Goal: Transaction & Acquisition: Obtain resource

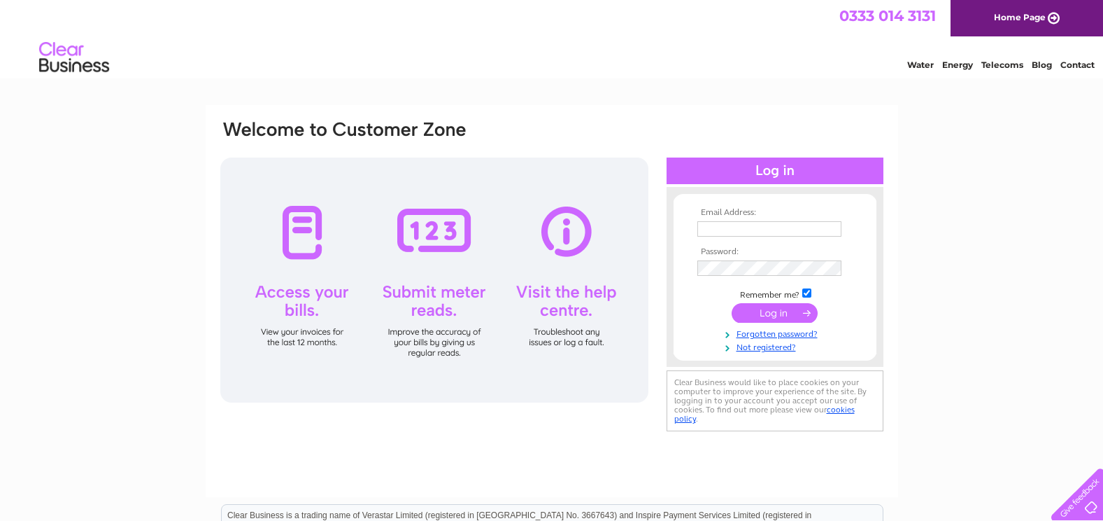
click at [727, 232] on input "text" at bounding box center [770, 228] width 144 height 15
type input "[EMAIL_ADDRESS][DOMAIN_NAME]"
click at [770, 315] on input "submit" at bounding box center [775, 314] width 86 height 20
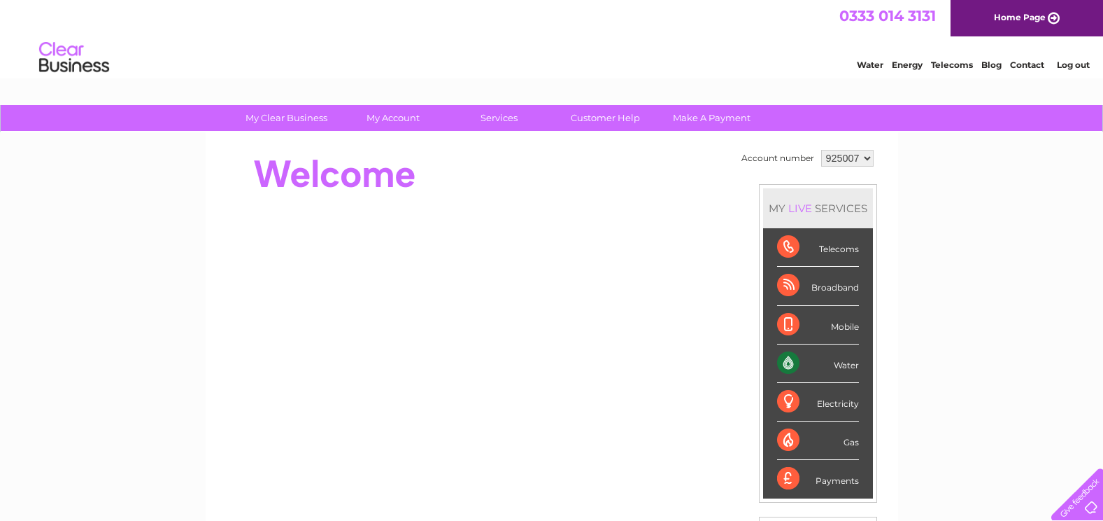
click at [860, 162] on select "925007 925009" at bounding box center [847, 158] width 52 height 17
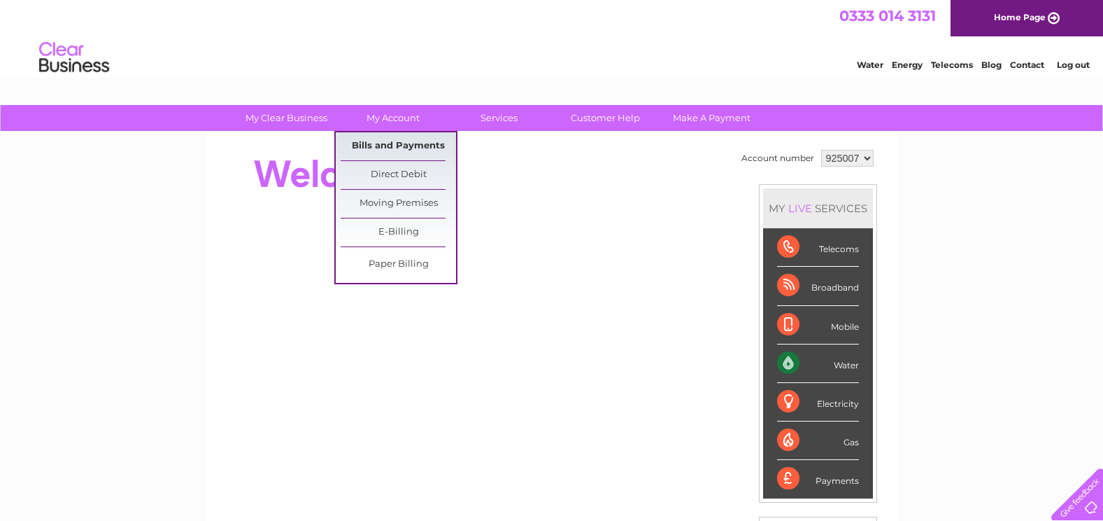
click at [396, 144] on link "Bills and Payments" at bounding box center [398, 146] width 115 height 28
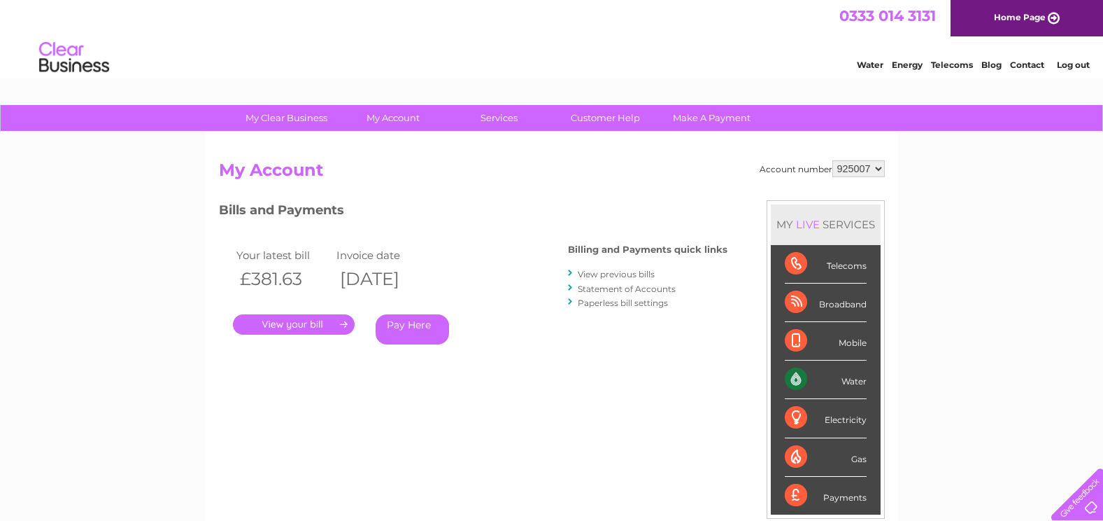
click at [610, 274] on link "View previous bills" at bounding box center [616, 274] width 77 height 10
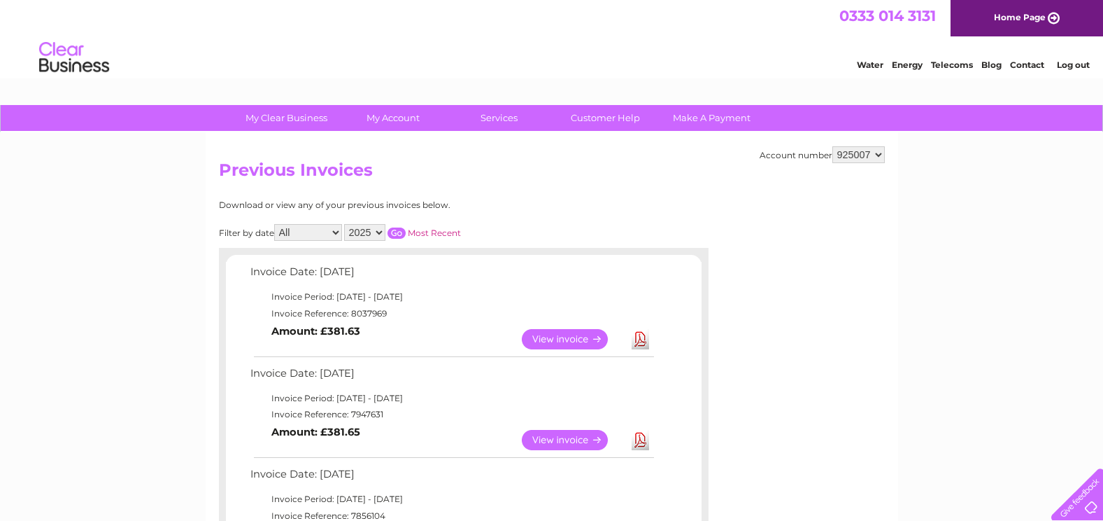
click at [548, 437] on link "View" at bounding box center [573, 440] width 103 height 20
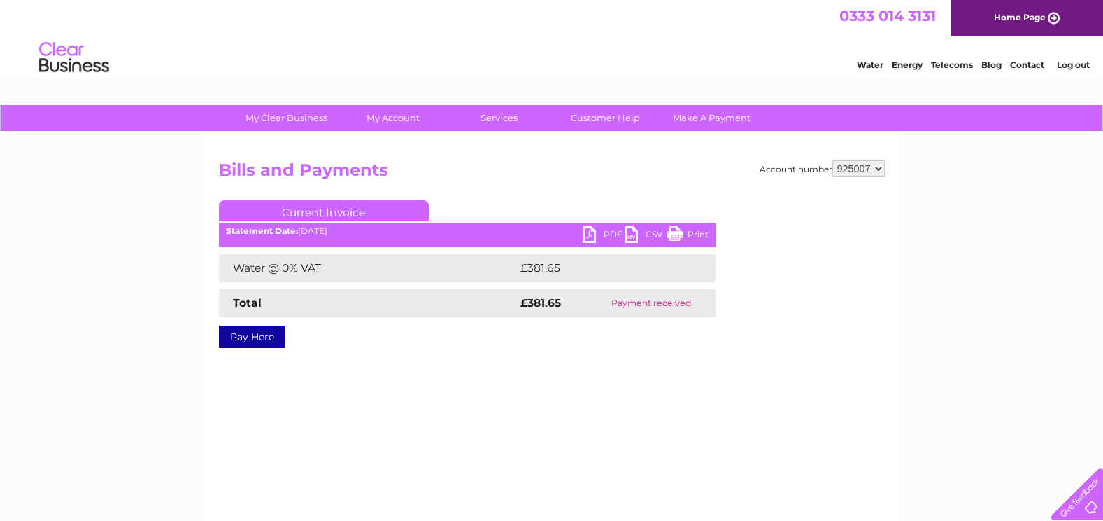
click at [608, 233] on link "PDF" at bounding box center [604, 236] width 42 height 20
click at [873, 169] on select "925007 925009" at bounding box center [859, 168] width 52 height 17
select select "925009"
click at [833, 160] on select "925007 925009" at bounding box center [859, 168] width 52 height 17
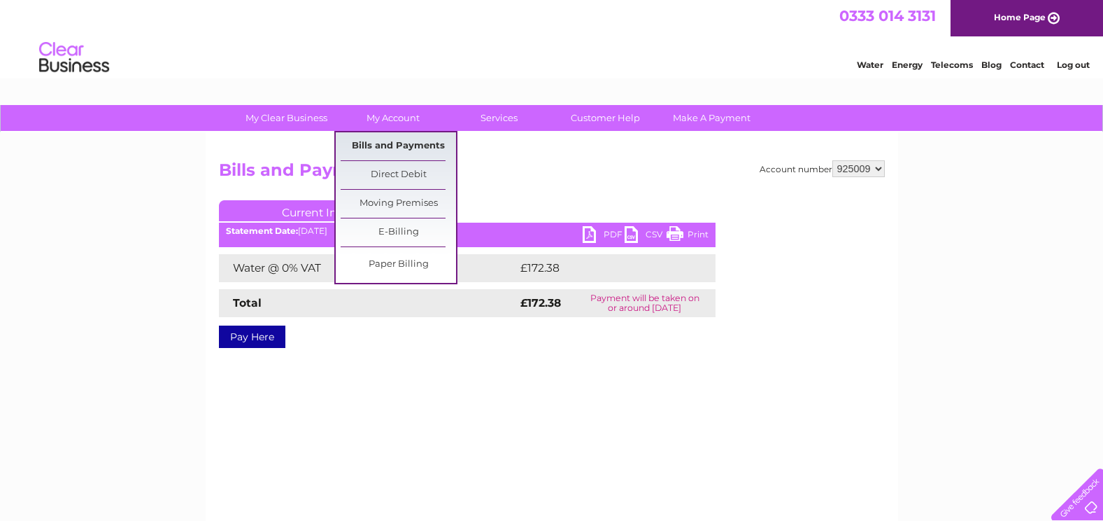
click at [406, 144] on link "Bills and Payments" at bounding box center [398, 146] width 115 height 28
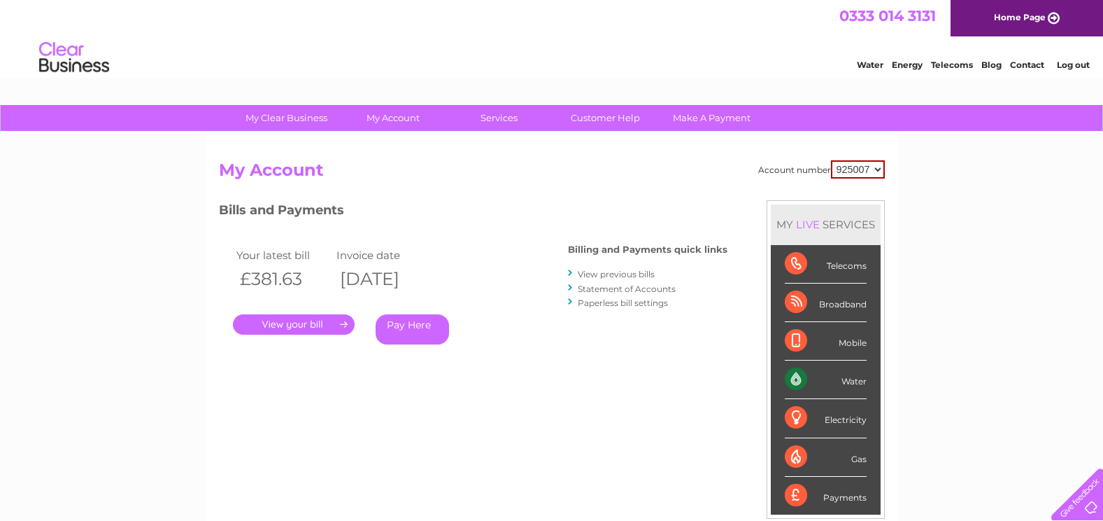
click at [615, 276] on link "View previous bills" at bounding box center [616, 274] width 77 height 10
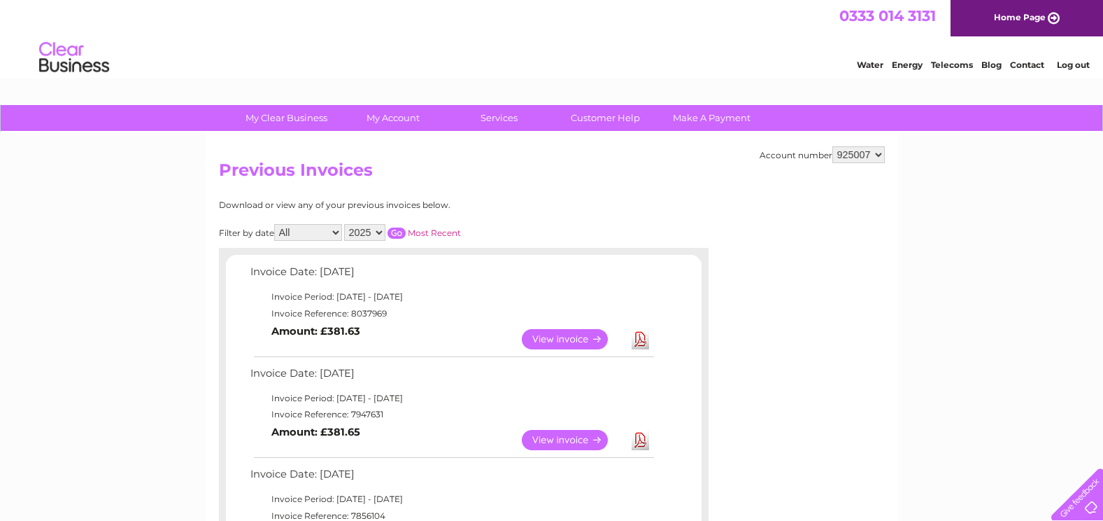
click at [877, 149] on select "925007 925009" at bounding box center [859, 154] width 52 height 17
select select "925009"
click at [833, 146] on select "925007 925009" at bounding box center [859, 154] width 52 height 17
click at [567, 441] on link "View" at bounding box center [573, 440] width 103 height 20
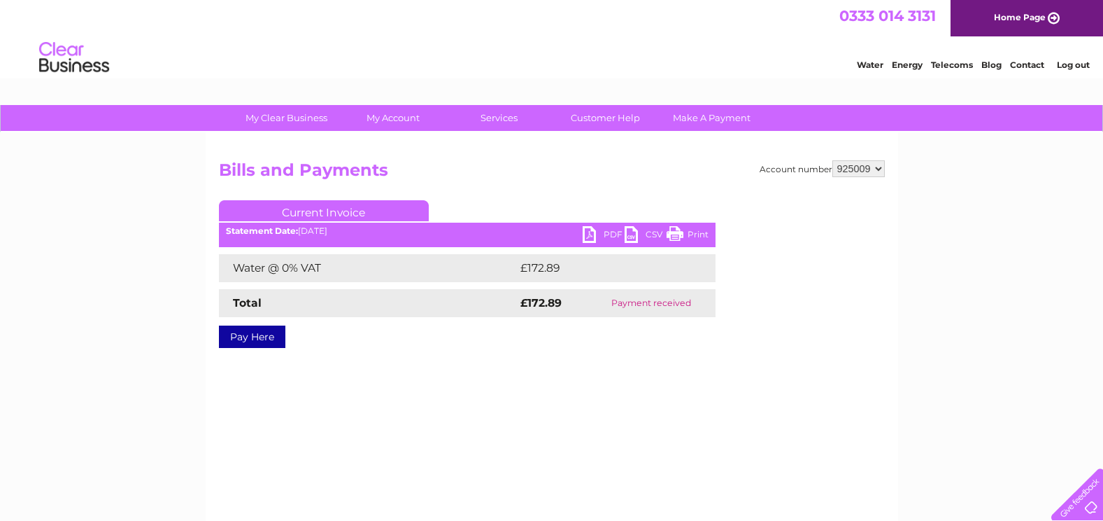
click at [609, 236] on link "PDF" at bounding box center [604, 236] width 42 height 20
